Goal: Task Accomplishment & Management: Use online tool/utility

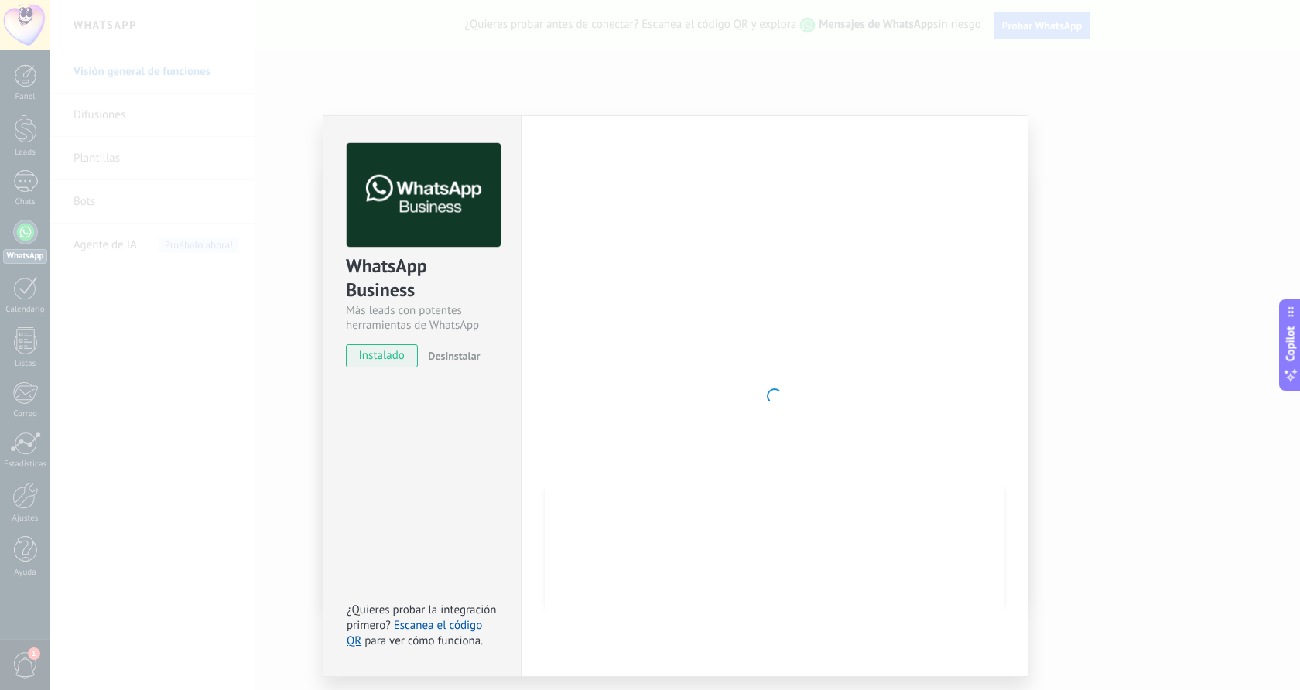
drag, startPoint x: 384, startPoint y: 367, endPoint x: 396, endPoint y: 359, distance: 14.6
click at [384, 366] on span "instalado" at bounding box center [382, 355] width 70 height 23
click at [389, 360] on span "instalado" at bounding box center [382, 355] width 70 height 23
drag, startPoint x: 9, startPoint y: 294, endPoint x: 174, endPoint y: 361, distance: 178.0
click at [174, 361] on div "WhatsApp Business Más leads con potentes herramientas de WhatsApp instalado Des…" at bounding box center [674, 345] width 1249 height 690
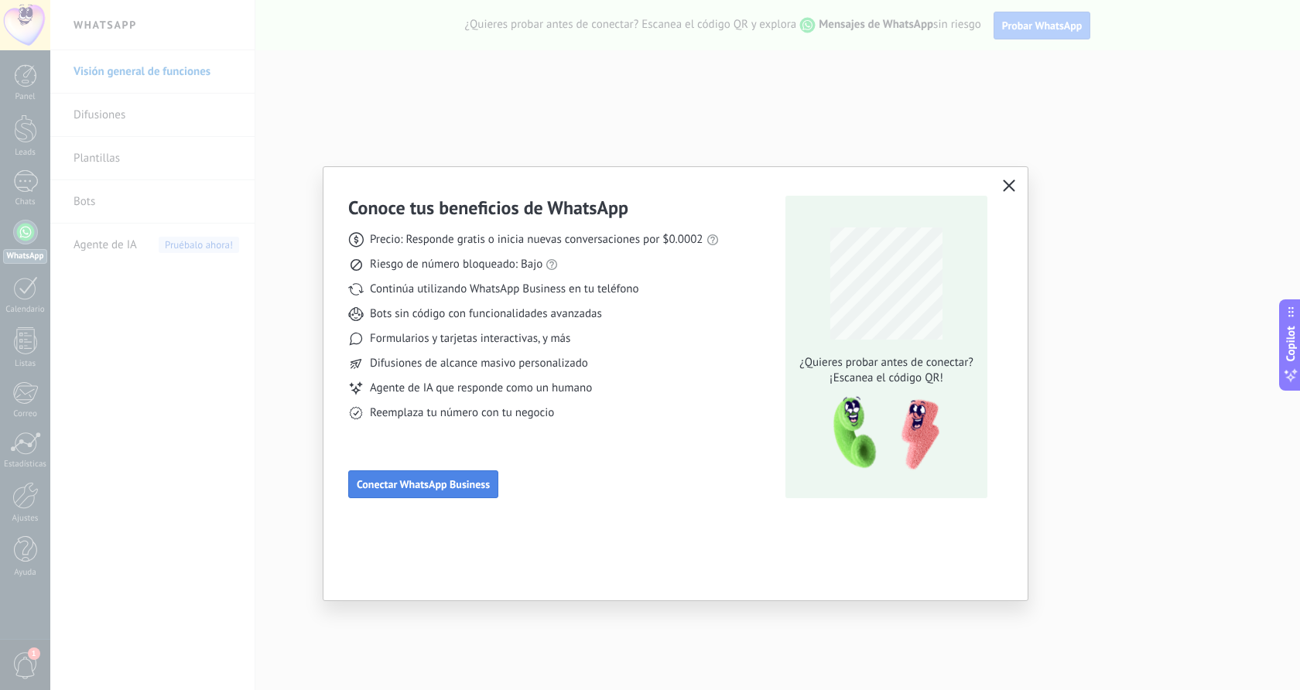
click at [466, 479] on span "Conectar WhatsApp Business" at bounding box center [423, 484] width 133 height 11
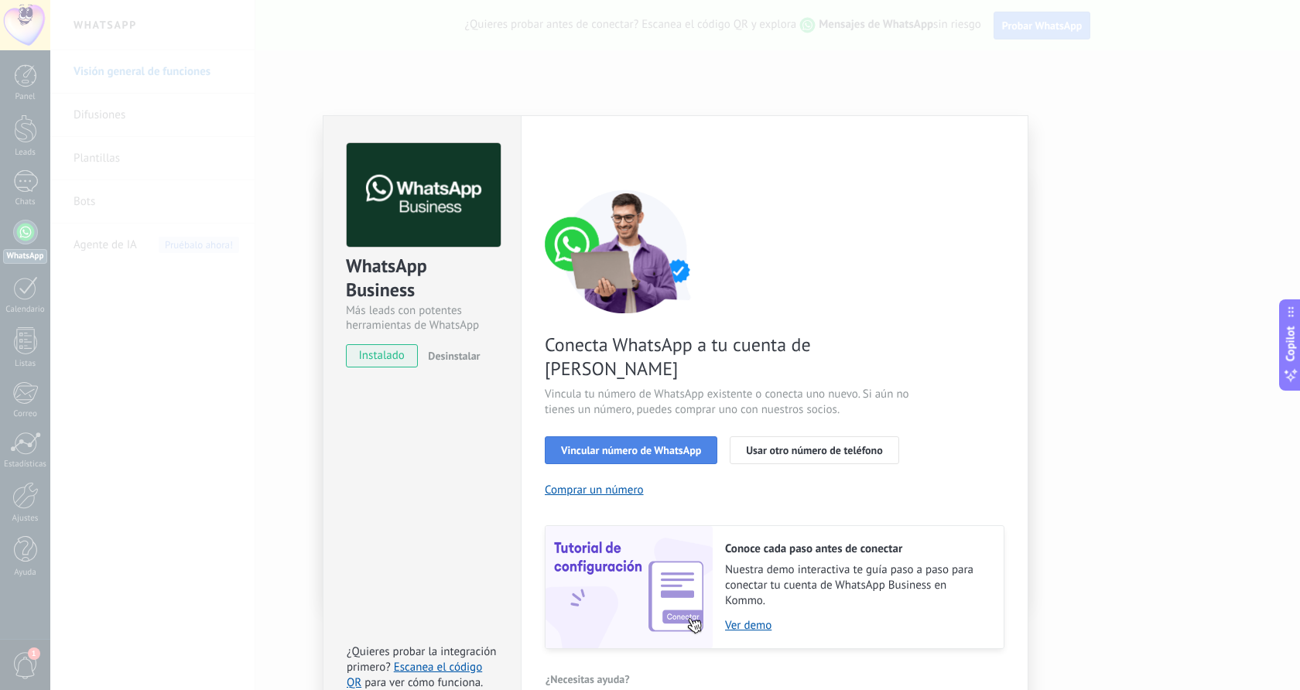
click at [688, 445] on span "Vincular número de WhatsApp" at bounding box center [631, 450] width 140 height 11
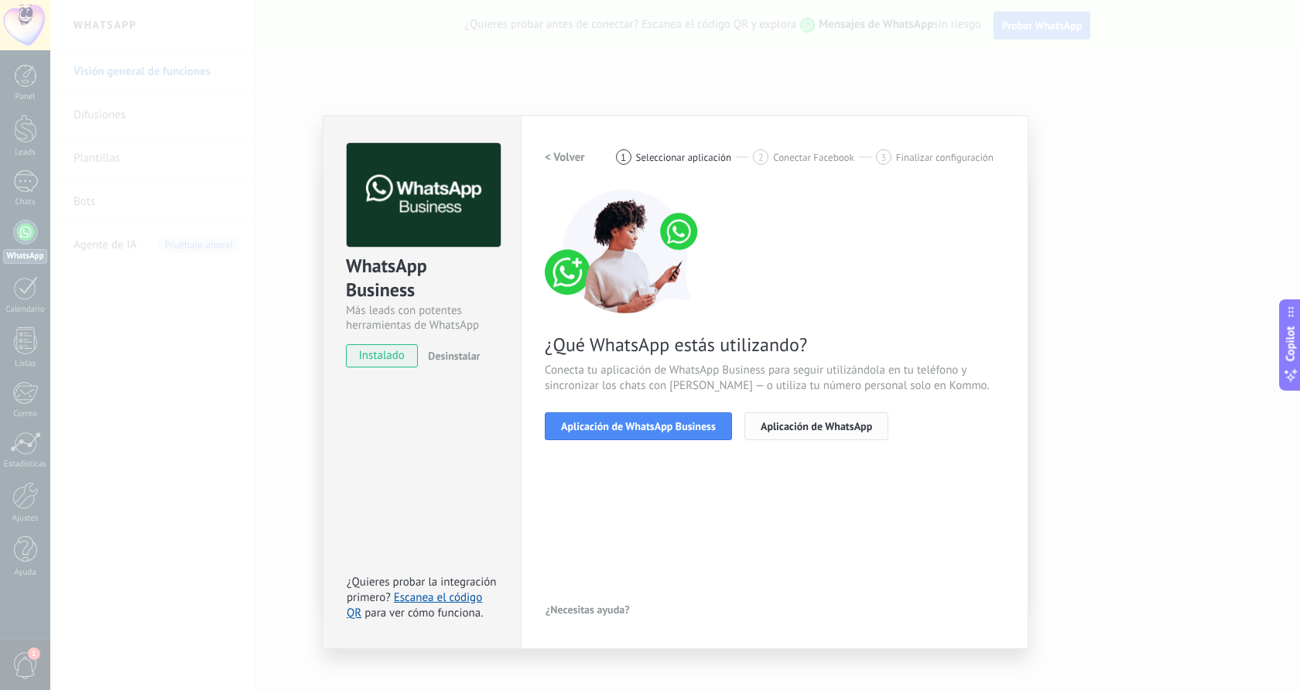
click at [824, 429] on span "Aplicación de WhatsApp" at bounding box center [815, 426] width 111 height 11
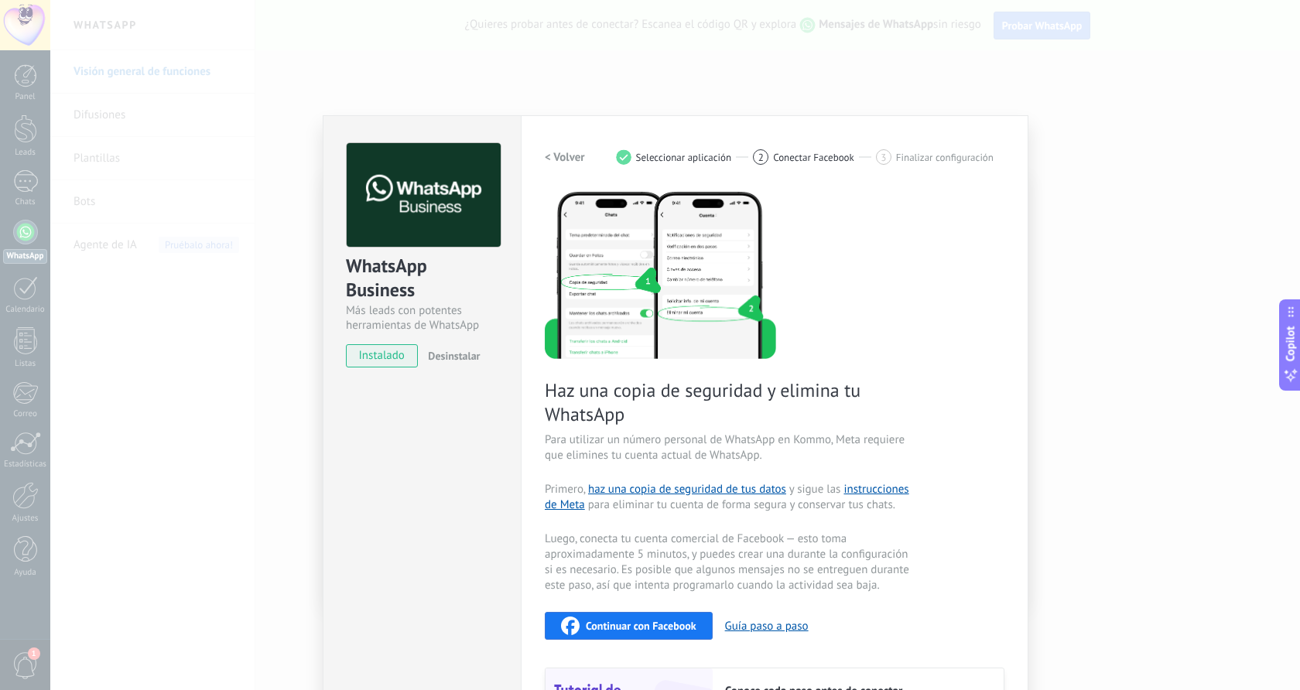
click at [644, 634] on div "Continuar con Facebook" at bounding box center [628, 626] width 135 height 19
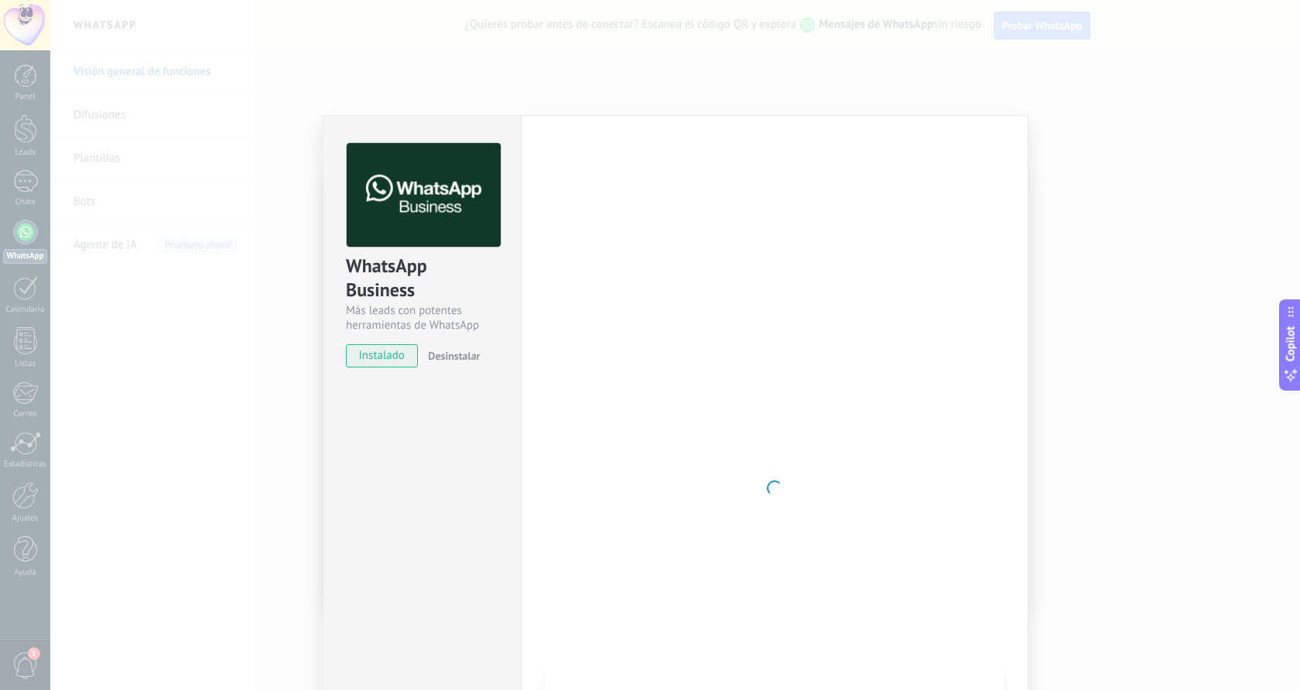
click at [366, 363] on span "instalado" at bounding box center [382, 355] width 70 height 23
